Goal: Information Seeking & Learning: Learn about a topic

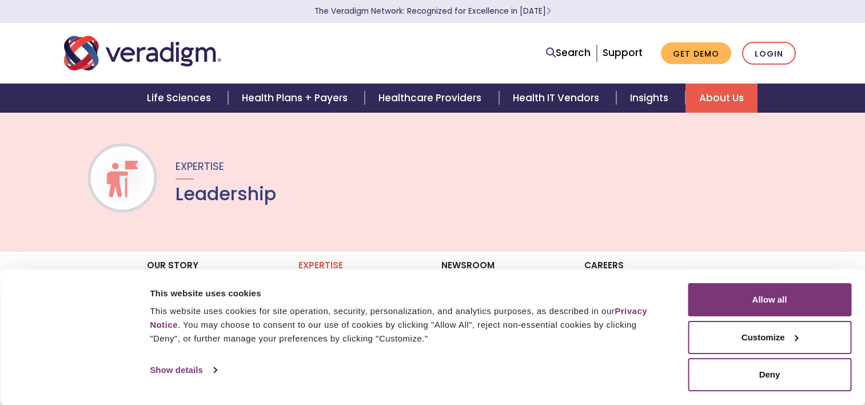
click at [758, 377] on button "Deny" at bounding box center [770, 374] width 164 height 33
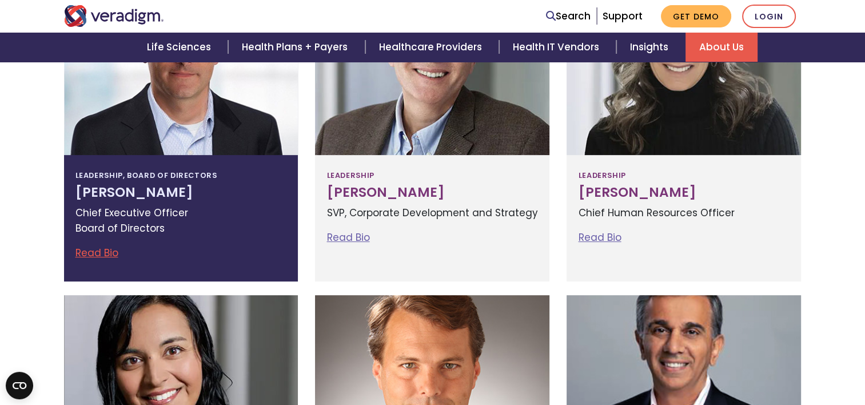
scroll to position [229, 0]
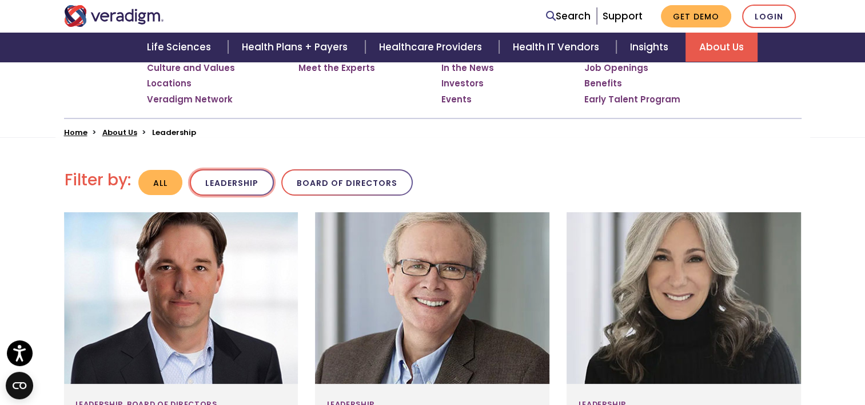
click at [243, 189] on button "Leadership" at bounding box center [232, 182] width 84 height 27
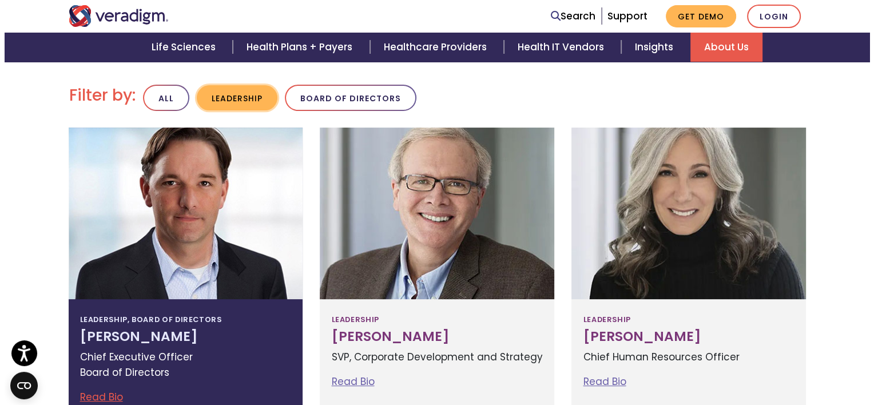
scroll to position [400, 0]
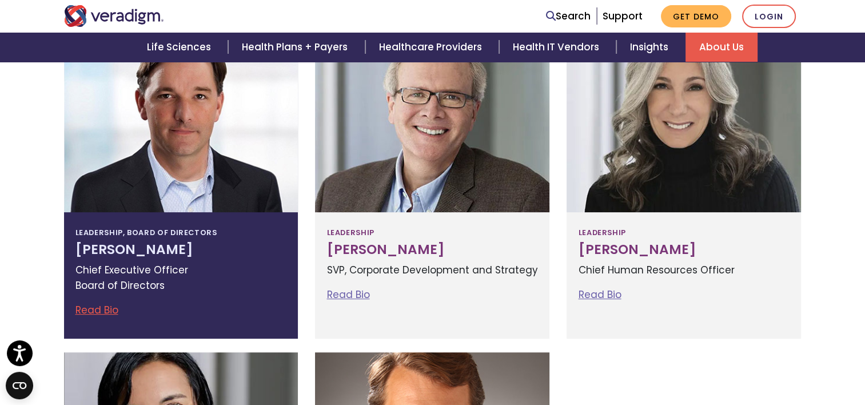
click at [98, 311] on link "Read Bio" at bounding box center [96, 310] width 43 height 14
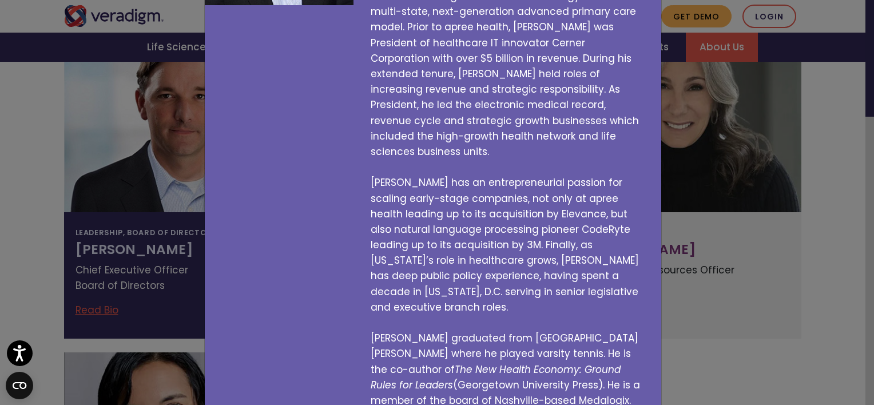
scroll to position [227, 0]
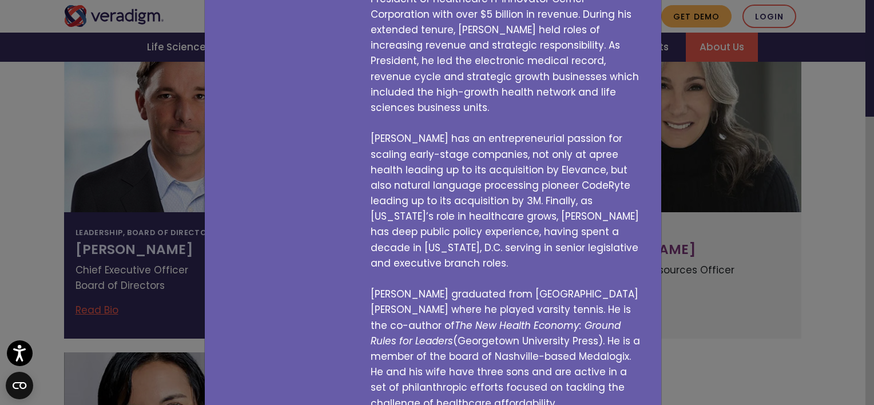
click at [92, 205] on div "[PERSON_NAME] Chief Executive Officer Board Member [PERSON_NAME] is a healthcar…" at bounding box center [437, 202] width 874 height 405
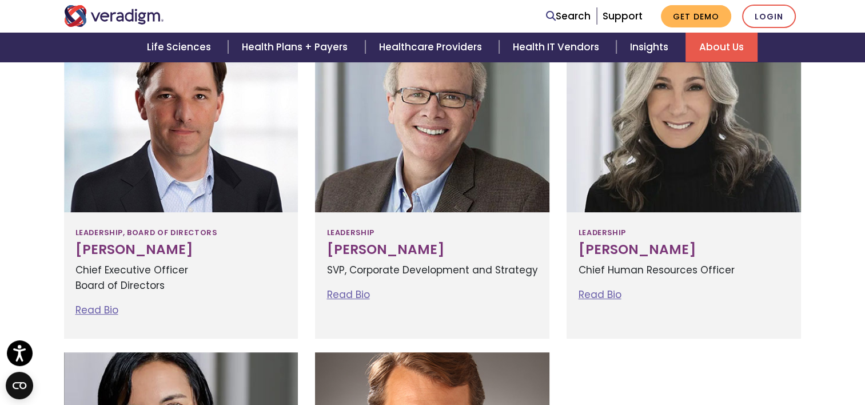
click at [199, 185] on div at bounding box center [181, 127] width 234 height 172
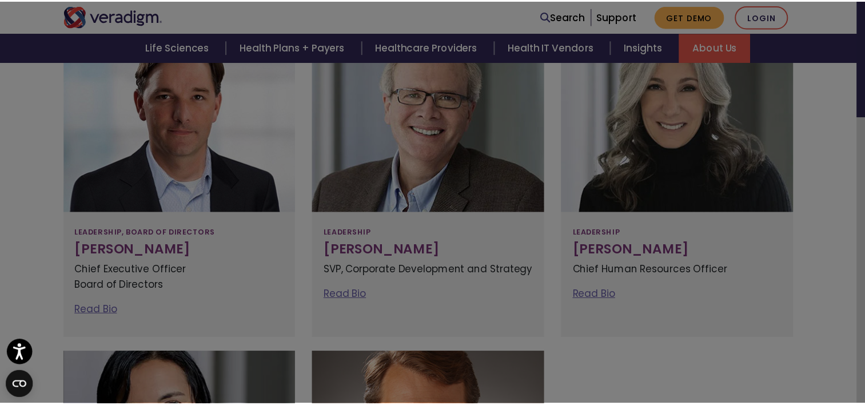
scroll to position [0, 0]
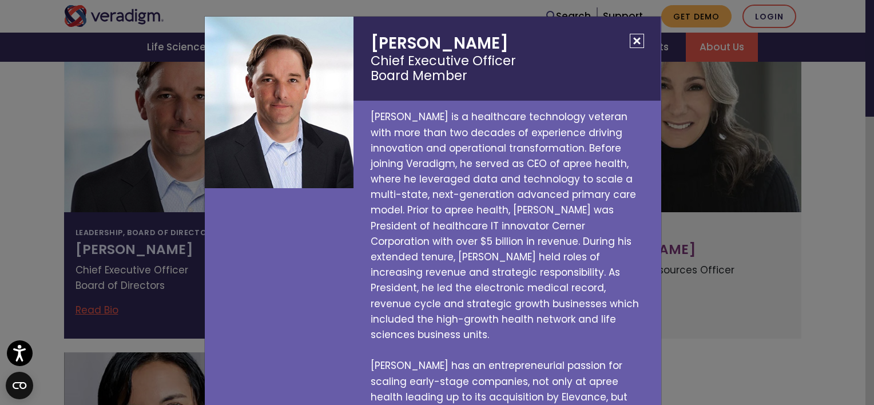
click at [117, 154] on div "[PERSON_NAME] Chief Executive Officer Board Member [PERSON_NAME] is a healthcar…" at bounding box center [437, 202] width 874 height 405
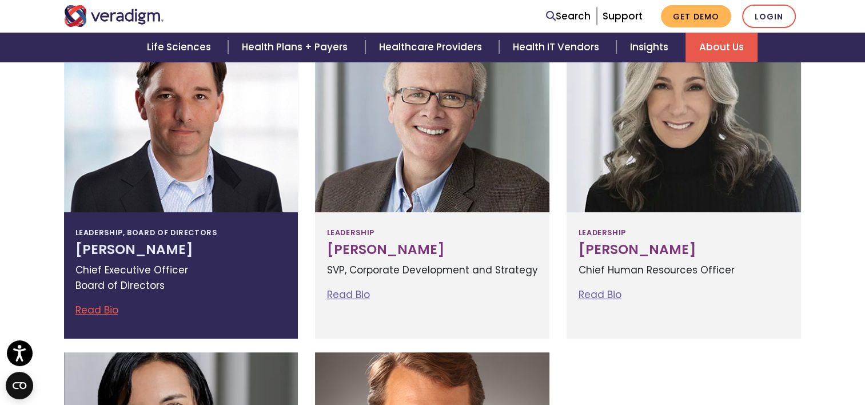
drag, startPoint x: 124, startPoint y: 165, endPoint x: 75, endPoint y: 202, distance: 60.7
click at [75, 202] on div at bounding box center [181, 127] width 234 height 172
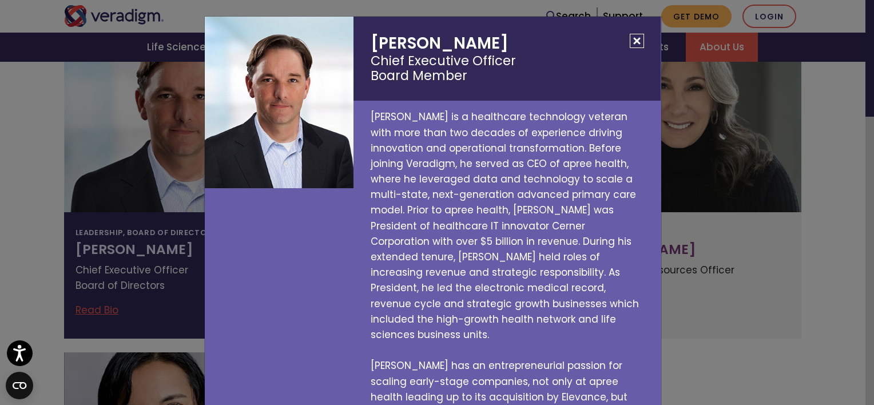
click at [81, 233] on div "[PERSON_NAME] Chief Executive Officer Board Member [PERSON_NAME] is a healthcar…" at bounding box center [437, 202] width 874 height 405
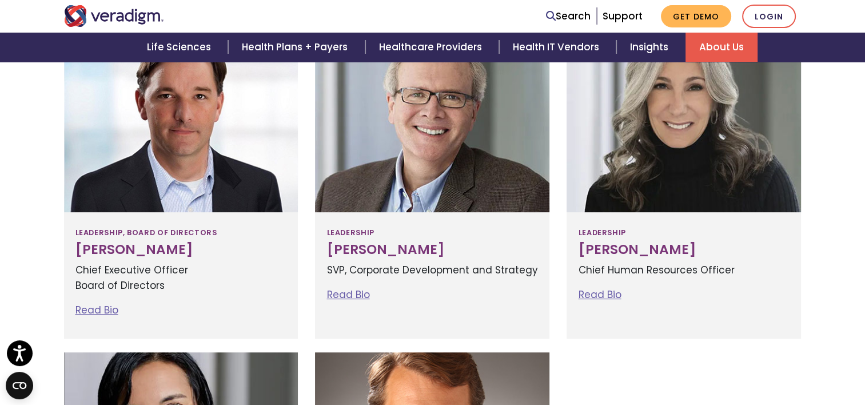
drag, startPoint x: 81, startPoint y: 233, endPoint x: 28, endPoint y: 249, distance: 55.5
click at [14, 206] on div "Filter by: All Leadership Board of Directors [PERSON_NAME] Read Bio" at bounding box center [432, 330] width 865 height 729
drag, startPoint x: 84, startPoint y: 318, endPoint x: 53, endPoint y: 277, distance: 51.4
click at [53, 277] on div "Filter by: All Leadership Board of Directors [PERSON_NAME] Read Bio" at bounding box center [432, 330] width 865 height 729
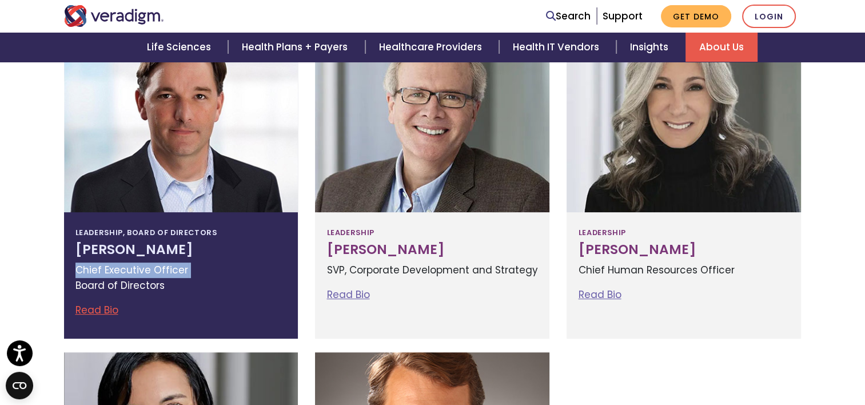
drag, startPoint x: 53, startPoint y: 277, endPoint x: 77, endPoint y: 310, distance: 40.8
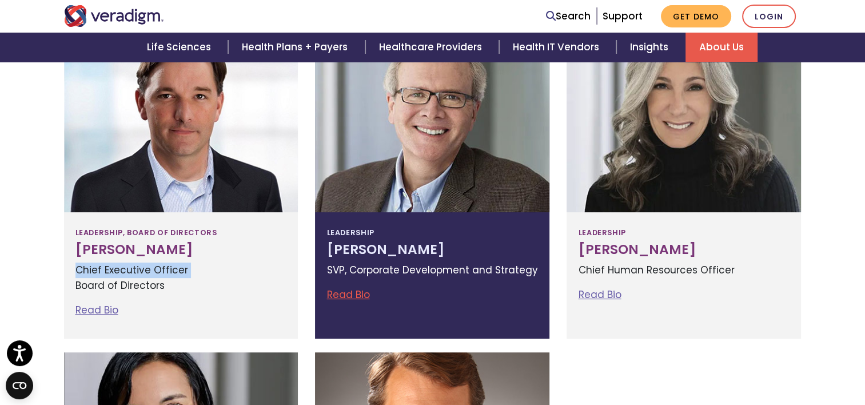
click at [351, 294] on link "Read Bio" at bounding box center [348, 295] width 43 height 14
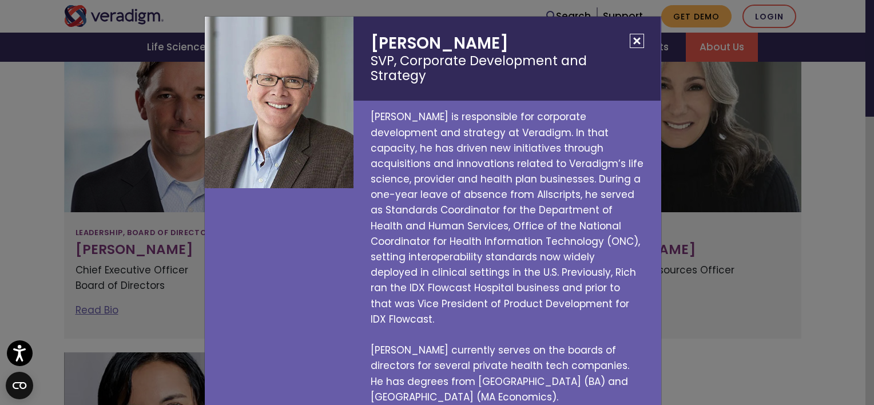
click at [736, 334] on div "[PERSON_NAME] SVP, Corporate Development and Strategy [PERSON_NAME] is responsi…" at bounding box center [437, 202] width 874 height 405
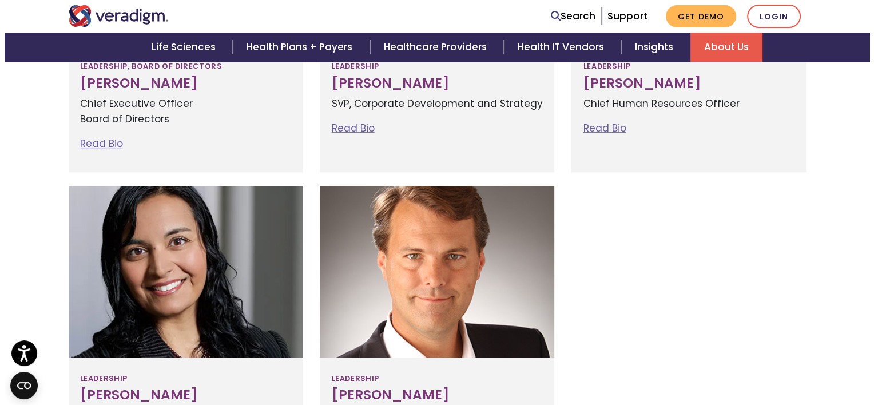
scroll to position [572, 0]
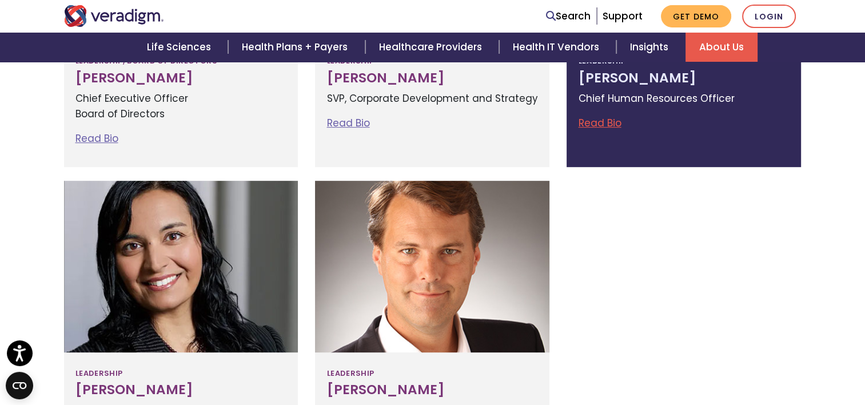
click at [612, 121] on link "Read Bio" at bounding box center [599, 123] width 43 height 14
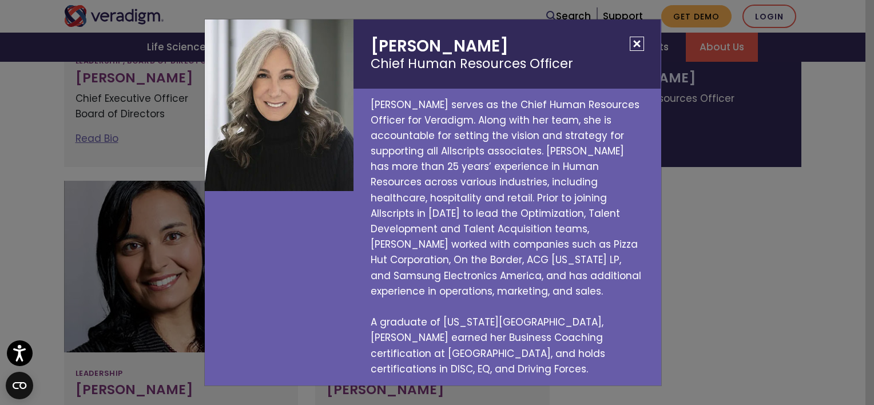
click at [686, 222] on div "[PERSON_NAME] Chief Human Resources Officer [PERSON_NAME] serves as the Chief H…" at bounding box center [437, 202] width 874 height 405
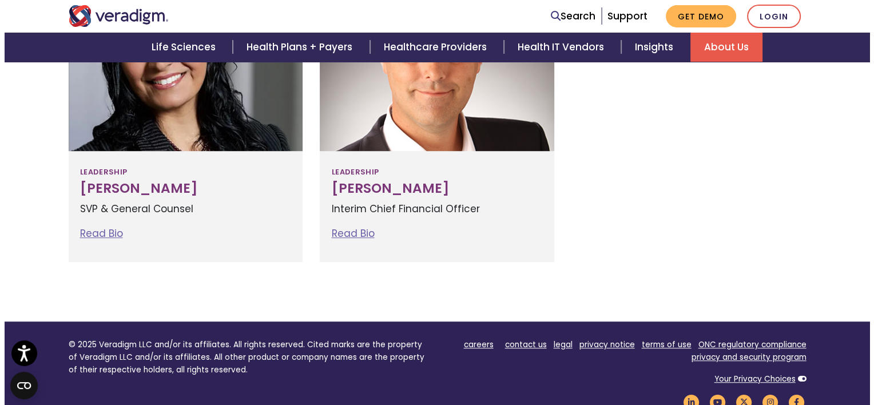
scroll to position [801, 0]
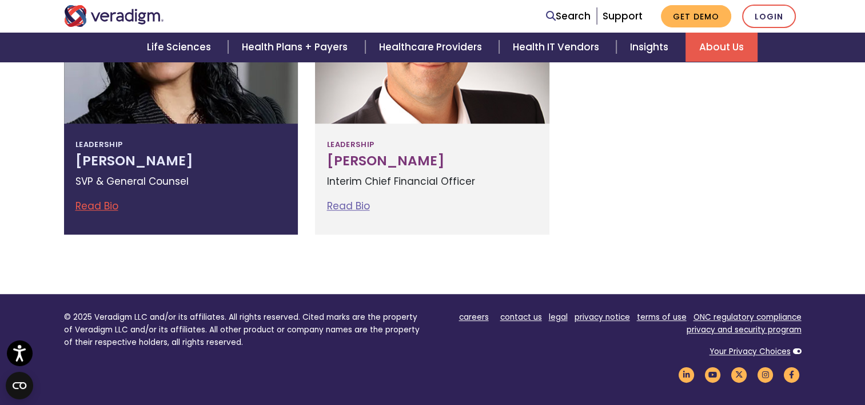
click at [96, 197] on div "Leadership [PERSON_NAME] SVP & General Counsel Read Bio [PERSON_NAME] SVP & Gen…" at bounding box center [181, 179] width 234 height 111
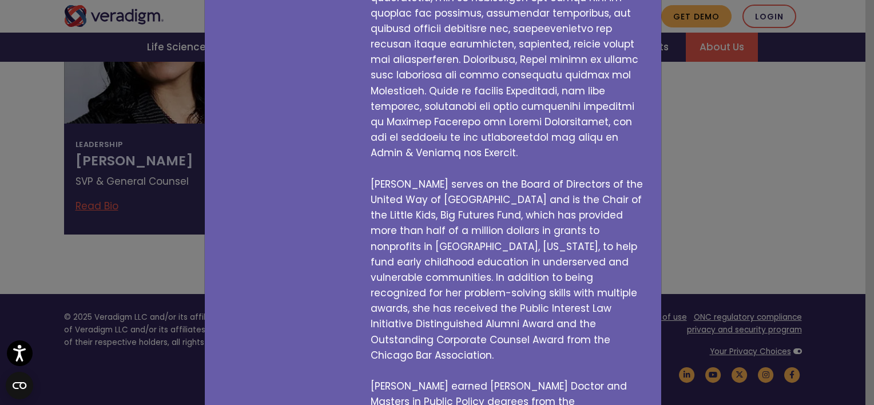
scroll to position [305, 0]
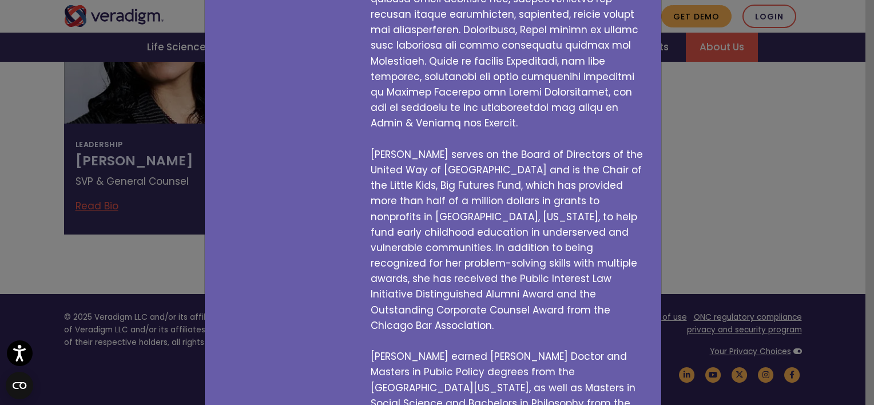
click at [709, 194] on div "[PERSON_NAME] SVP & General Counsel [PERSON_NAME] serves on the Board of Direct…" at bounding box center [437, 202] width 874 height 405
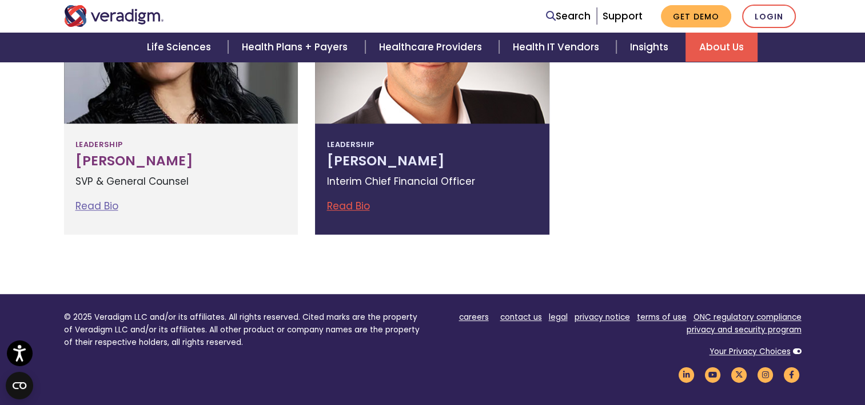
click at [353, 201] on link "Read Bio" at bounding box center [348, 206] width 43 height 14
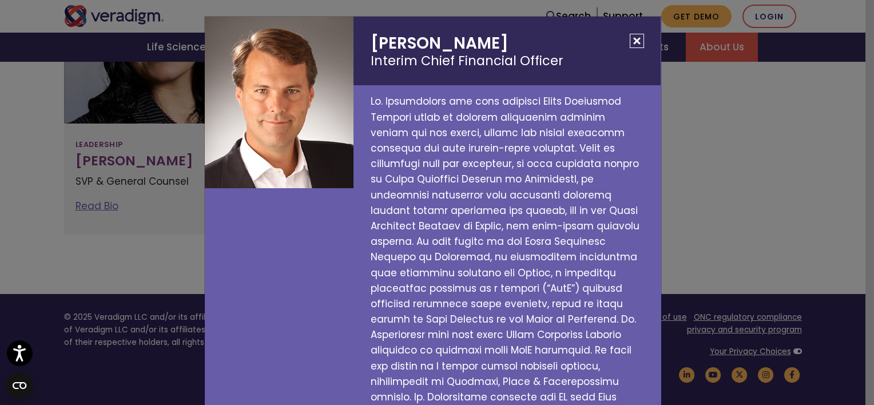
scroll to position [25, 0]
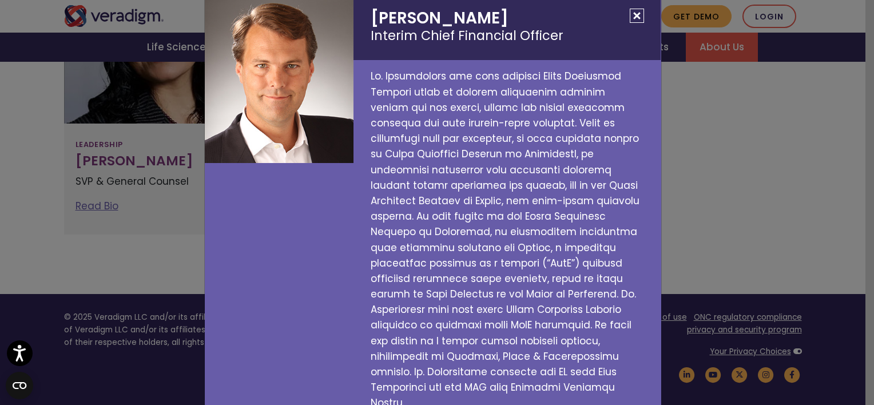
click at [697, 198] on div "[PERSON_NAME] Interim Chief Financial Officer" at bounding box center [437, 202] width 874 height 405
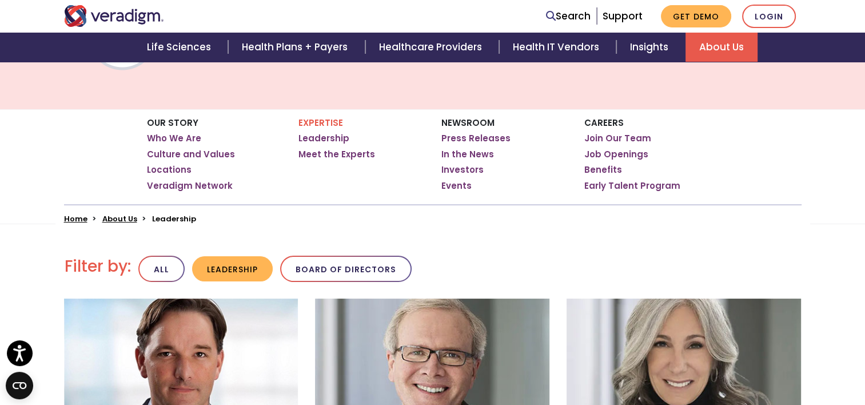
scroll to position [229, 0]
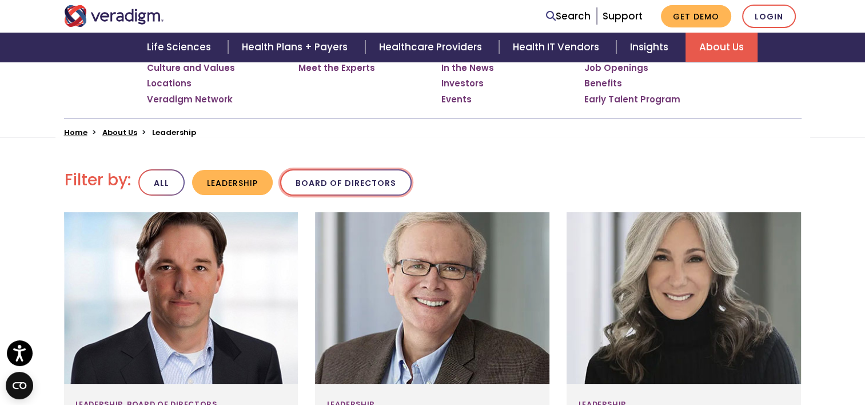
click at [350, 186] on button "Board of Directors" at bounding box center [346, 182] width 132 height 27
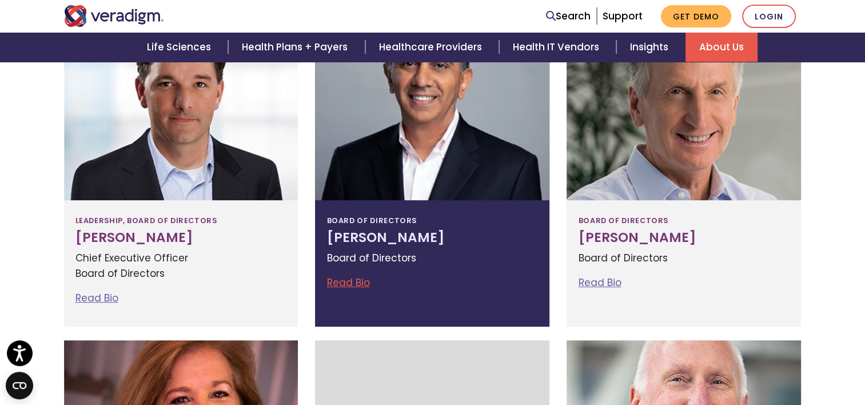
scroll to position [515, 0]
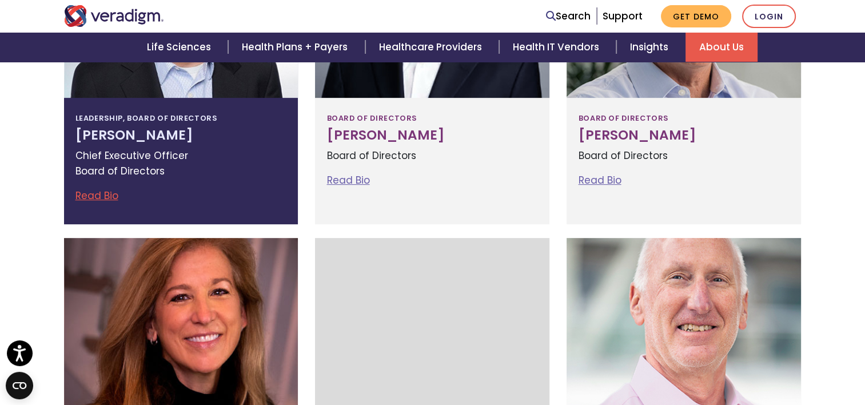
click at [101, 190] on link "Read Bio" at bounding box center [96, 196] width 43 height 14
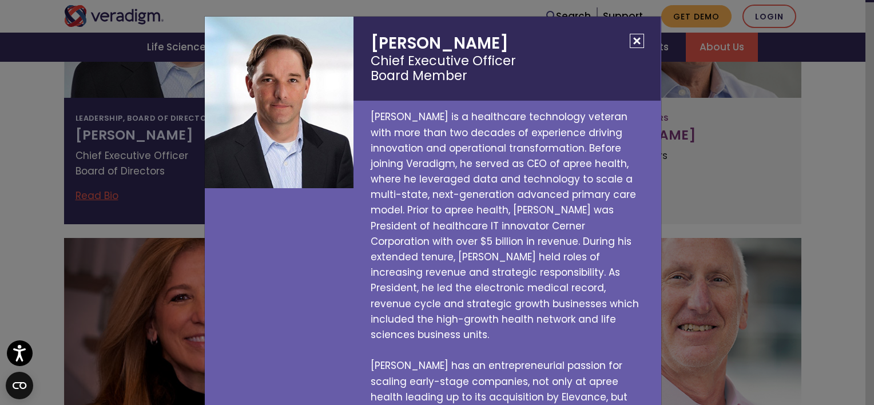
click at [60, 191] on div "[PERSON_NAME] Chief Executive Officer Board Member [PERSON_NAME] is a healthcar…" at bounding box center [437, 202] width 874 height 405
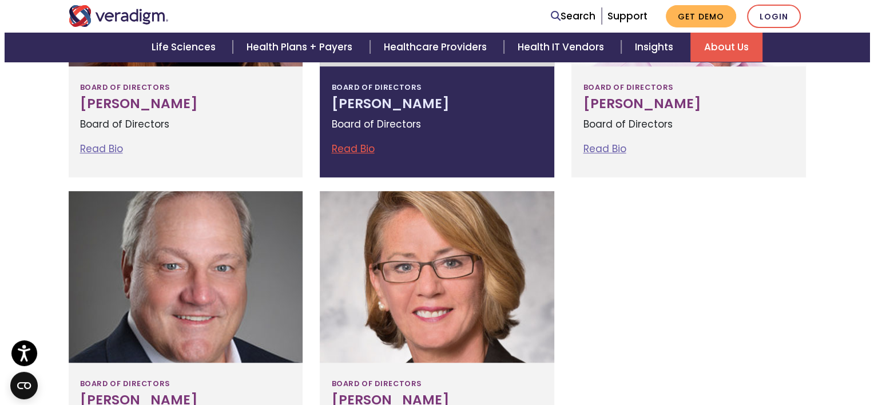
scroll to position [1029, 0]
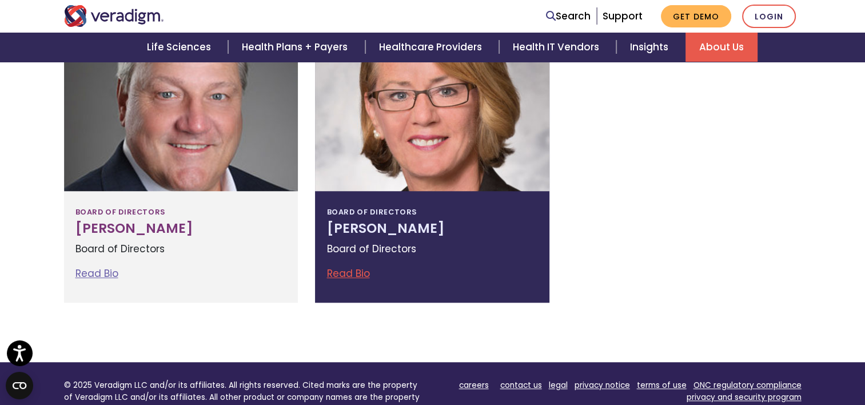
click at [349, 271] on link "Read Bio" at bounding box center [348, 274] width 43 height 14
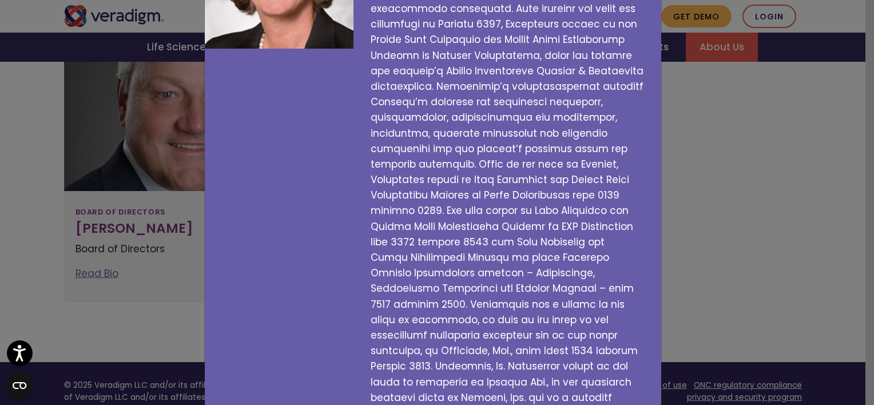
scroll to position [196, 0]
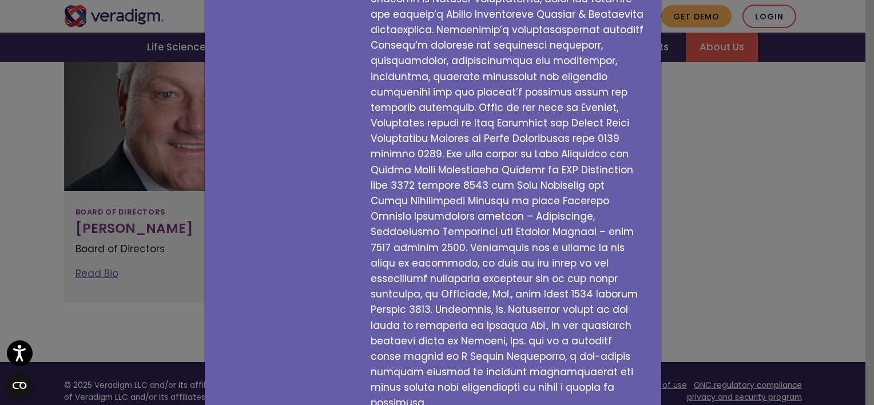
click at [659, 188] on div "[PERSON_NAME] Board Member" at bounding box center [511, 119] width 316 height 599
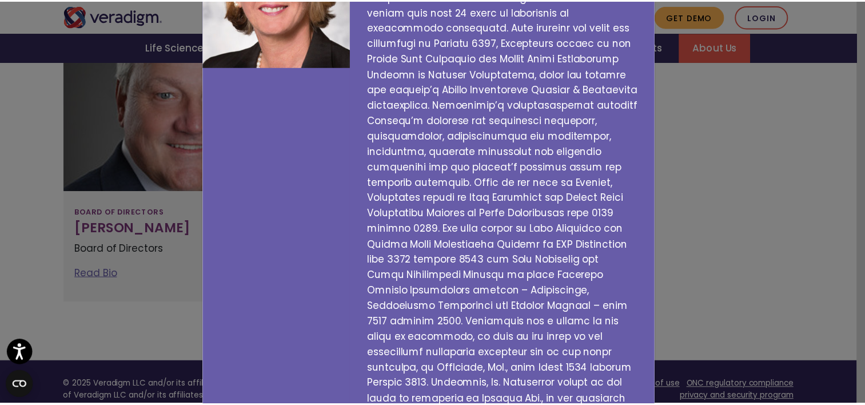
scroll to position [82, 0]
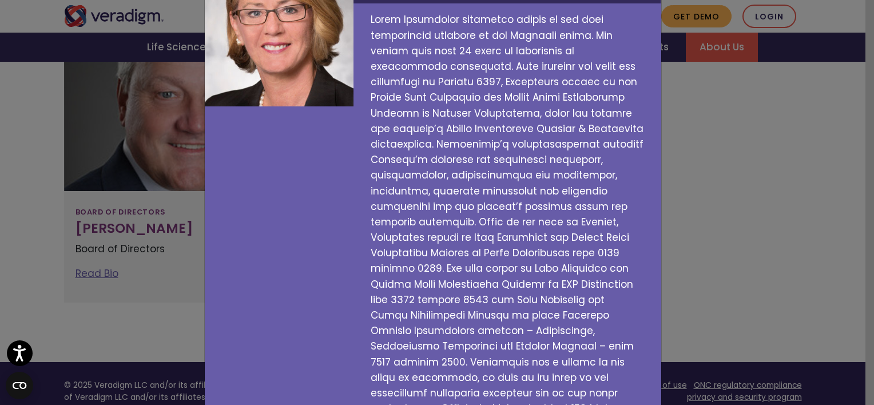
click at [160, 219] on div "[PERSON_NAME] Board Member" at bounding box center [437, 202] width 874 height 405
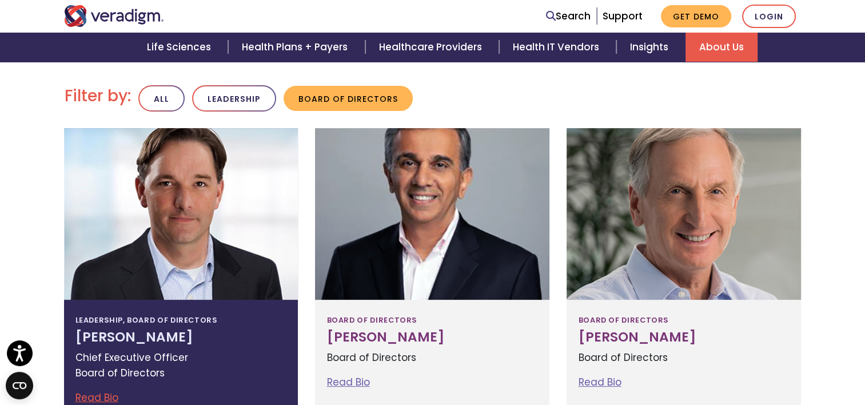
scroll to position [286, 0]
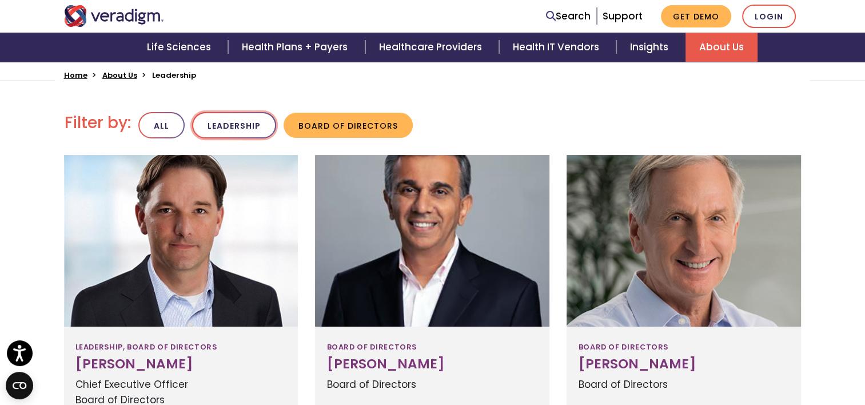
click at [231, 129] on button "Leadership" at bounding box center [234, 125] width 84 height 27
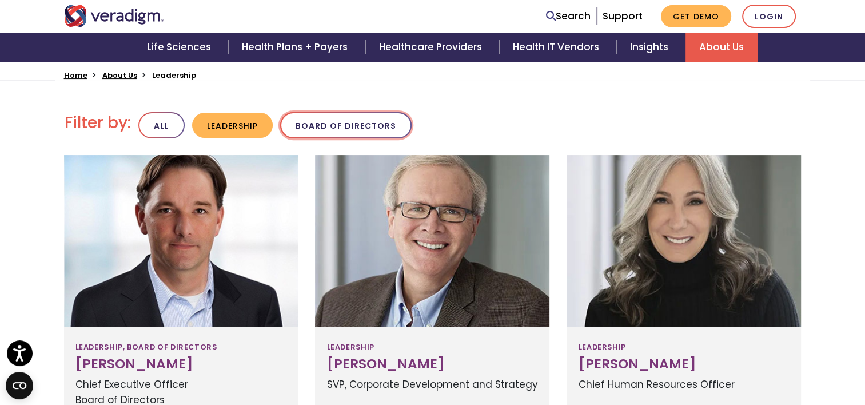
click at [295, 130] on button "Board of Directors" at bounding box center [346, 125] width 132 height 27
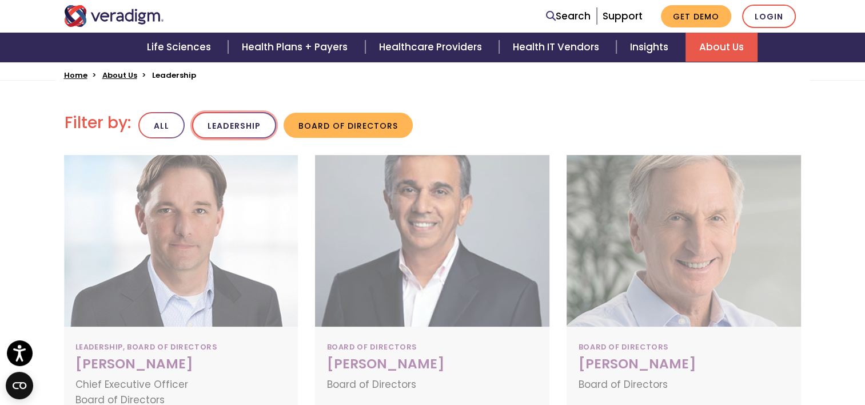
click at [231, 126] on button "Leadership" at bounding box center [234, 125] width 84 height 27
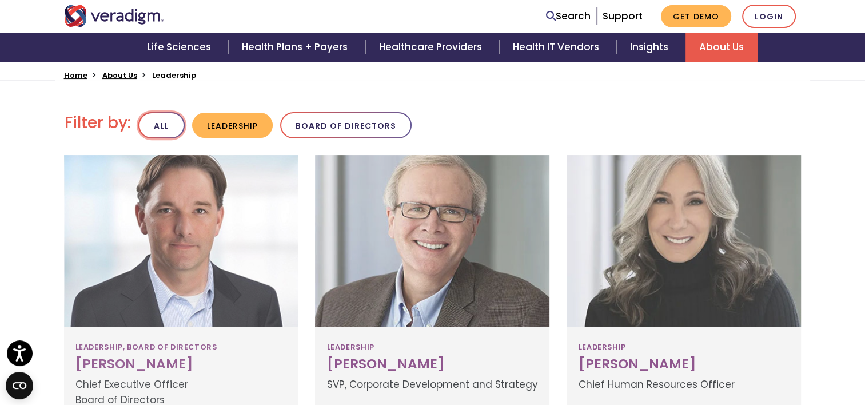
click at [175, 122] on button "All" at bounding box center [161, 125] width 46 height 27
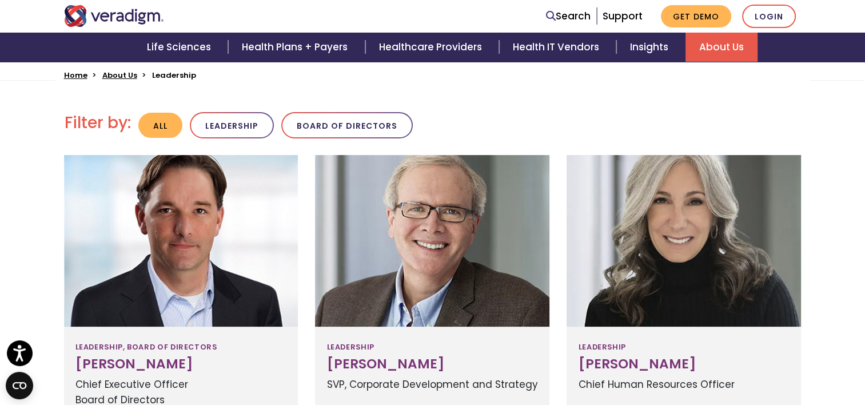
click at [121, 127] on h2 "Filter by:" at bounding box center [98, 122] width 66 height 19
drag, startPoint x: 253, startPoint y: 108, endPoint x: 277, endPoint y: 111, distance: 23.7
click at [253, 108] on ul "Filter by: All Leadership Board of Directors" at bounding box center [432, 125] width 755 height 34
click at [271, 119] on li "Leadership" at bounding box center [232, 125] width 84 height 27
click at [248, 118] on button "Leadership" at bounding box center [232, 125] width 84 height 27
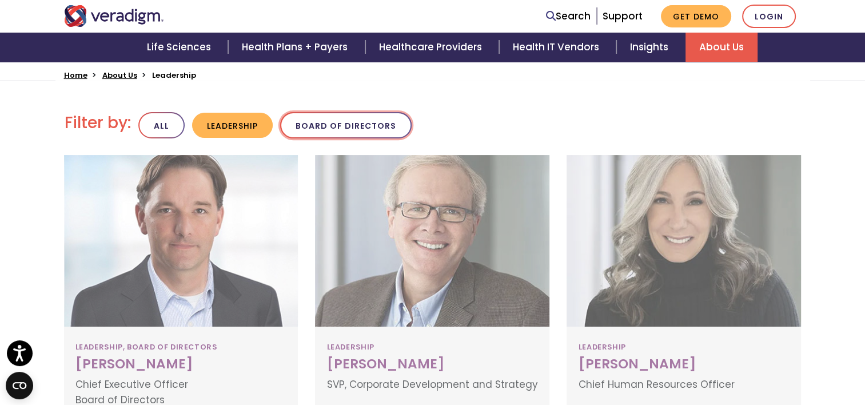
drag, startPoint x: 306, startPoint y: 117, endPoint x: 273, endPoint y: 121, distance: 32.8
click at [304, 120] on button "Board of Directors" at bounding box center [346, 125] width 132 height 27
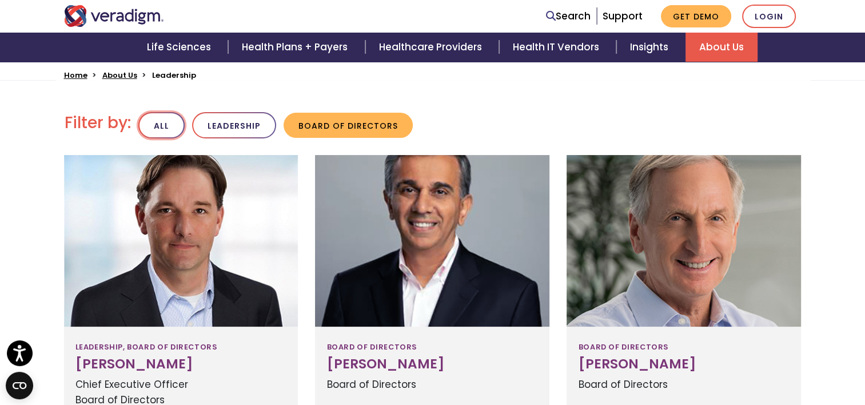
click at [170, 116] on button "All" at bounding box center [161, 125] width 46 height 27
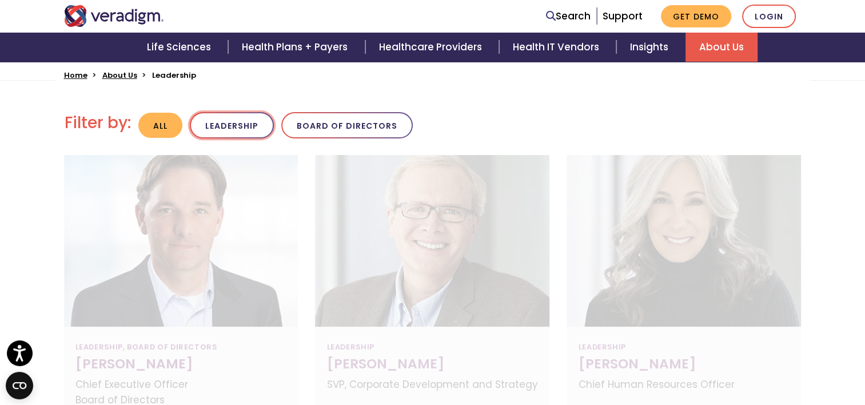
click at [258, 125] on button "Leadership" at bounding box center [232, 125] width 84 height 27
